Goal: Information Seeking & Learning: Learn about a topic

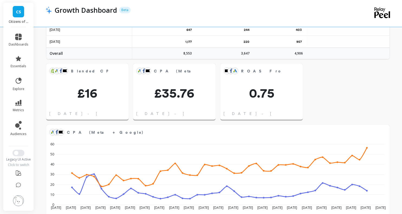
scroll to position [400, 0]
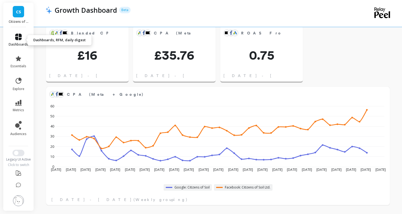
click at [17, 39] on icon at bounding box center [18, 37] width 7 height 7
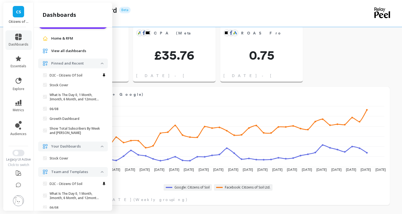
scroll to position [9, 0]
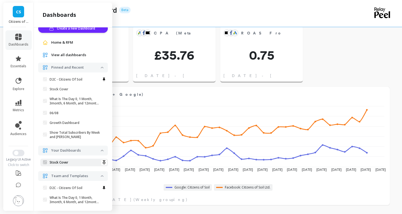
click at [68, 163] on p "Stock Cover" at bounding box center [59, 162] width 19 height 4
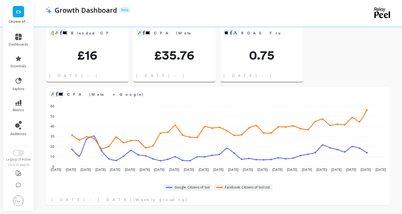
scroll to position [0, 0]
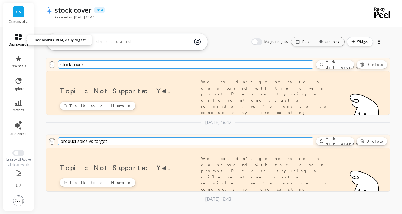
click at [18, 42] on span "dashboards" at bounding box center [19, 44] width 20 height 4
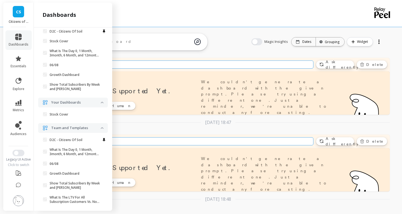
scroll to position [61, 0]
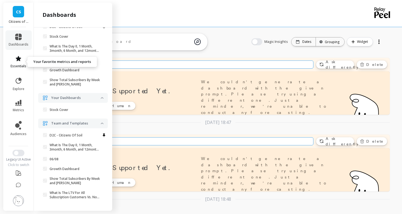
click at [20, 60] on icon at bounding box center [18, 58] width 5 height 5
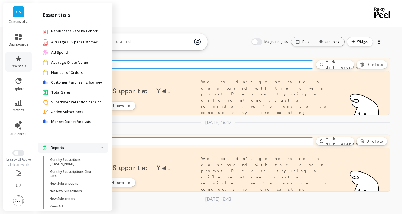
scroll to position [44, 0]
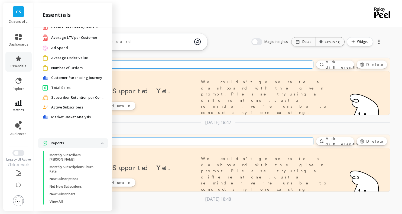
click at [18, 101] on icon at bounding box center [18, 103] width 7 height 6
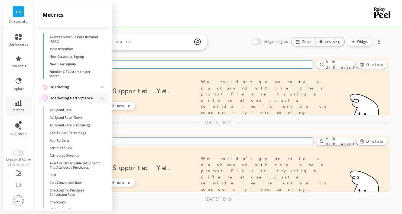
scroll to position [139, 0]
click at [85, 117] on span "Ad Spend Rate (New)" at bounding box center [76, 118] width 52 height 4
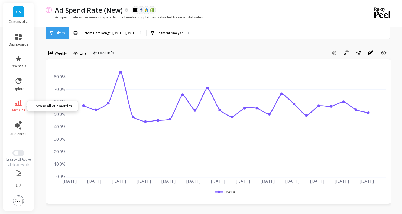
click at [22, 105] on link "metrics" at bounding box center [19, 106] width 20 height 12
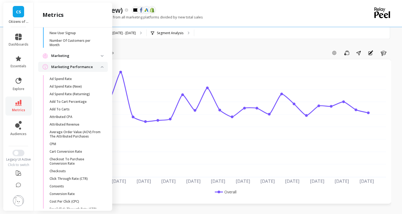
scroll to position [173, 0]
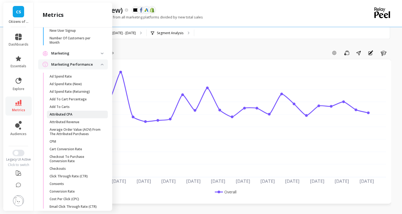
click at [76, 114] on span "Attributed CPA" at bounding box center [76, 114] width 52 height 4
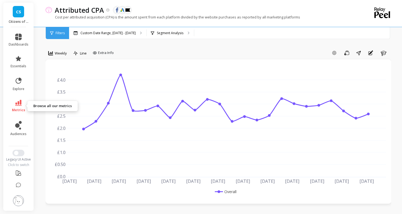
click at [19, 107] on link "metrics" at bounding box center [19, 106] width 20 height 12
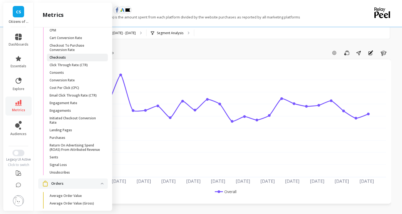
scroll to position [284, 0]
click at [77, 81] on span "Conversion Rate" at bounding box center [76, 80] width 52 height 4
